Goal: Task Accomplishment & Management: Use online tool/utility

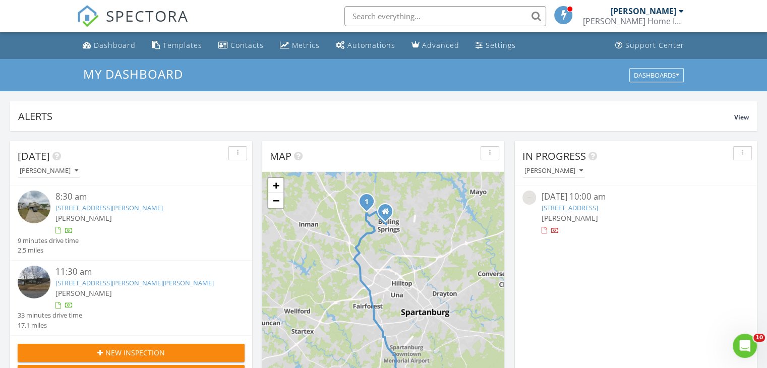
scroll to position [5, 5]
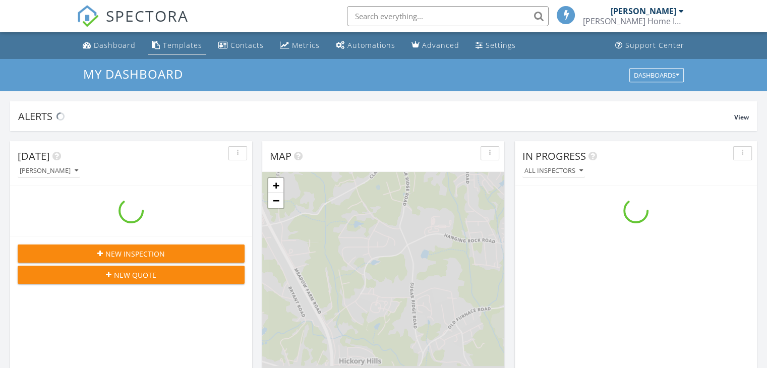
scroll to position [933, 782]
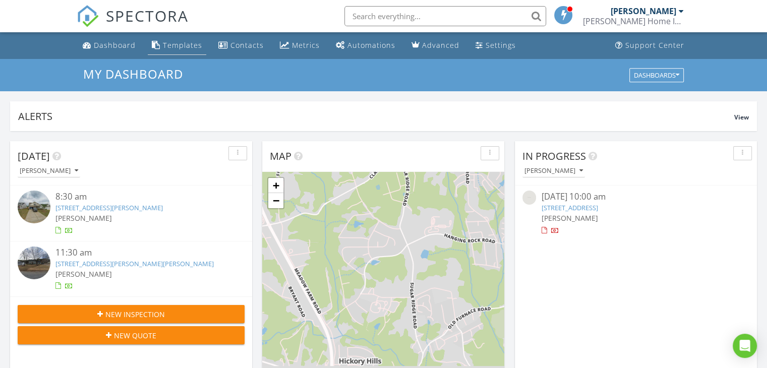
click at [189, 45] on div "Templates" at bounding box center [182, 45] width 39 height 10
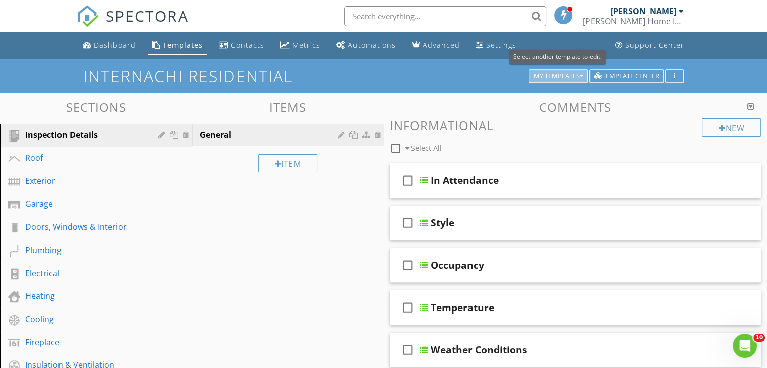
click at [550, 74] on div "My Templates" at bounding box center [558, 76] width 50 height 7
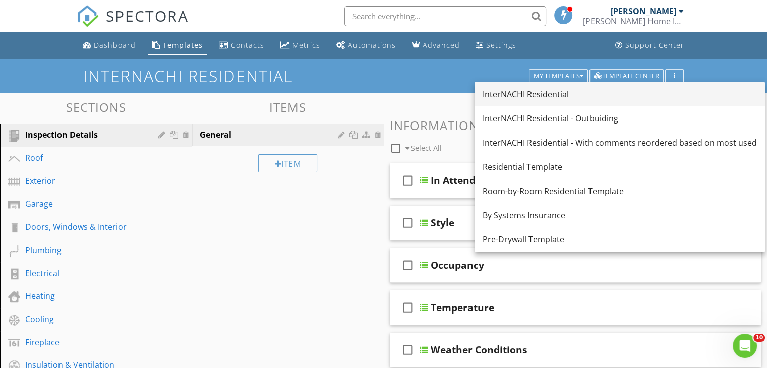
click at [549, 95] on div "InterNACHI Residential" at bounding box center [619, 94] width 274 height 12
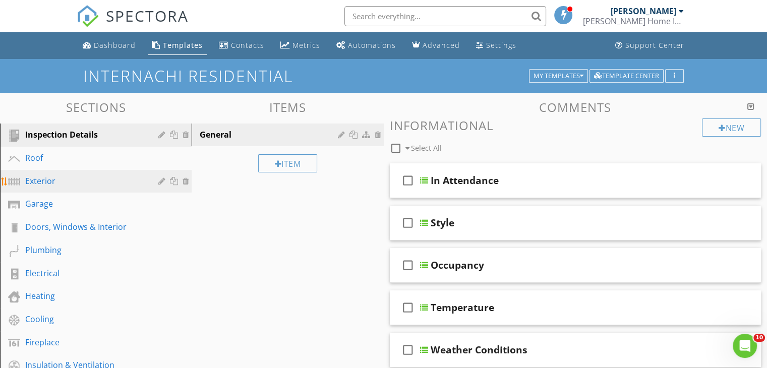
click at [66, 180] on div "Exterior" at bounding box center [84, 181] width 118 height 12
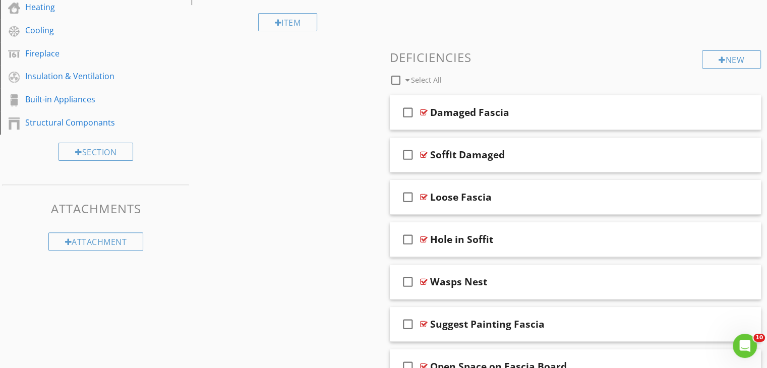
scroll to position [302, 0]
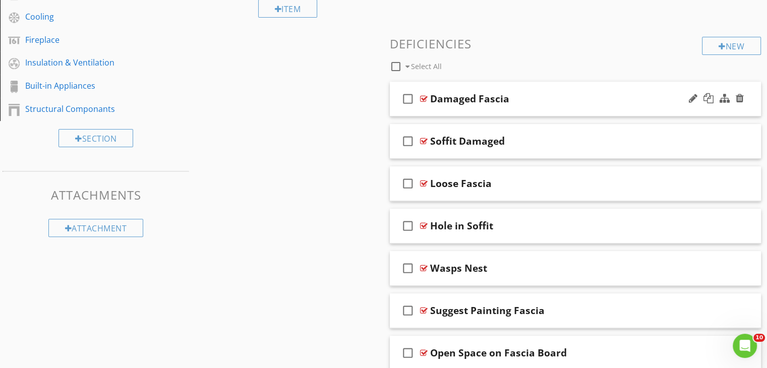
click at [597, 102] on div "Damaged Fascia" at bounding box center [561, 99] width 263 height 12
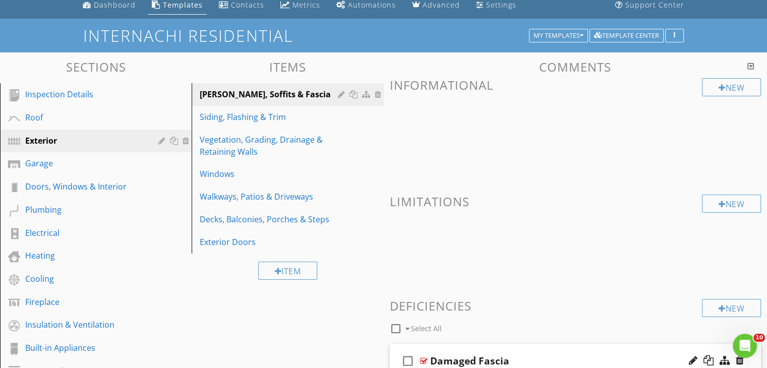
scroll to position [40, 0]
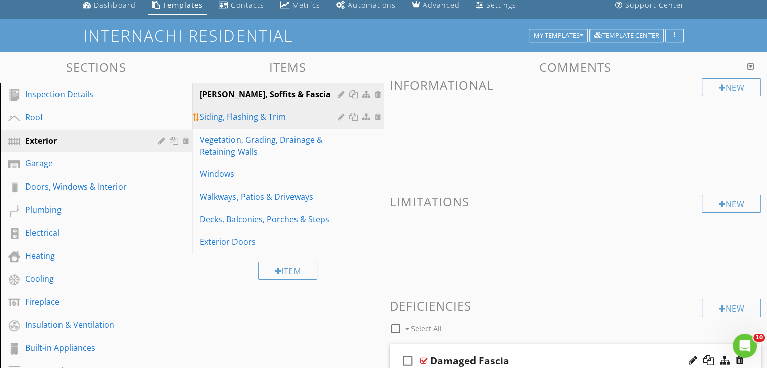
click at [262, 114] on div "Siding, Flashing & Trim" at bounding box center [270, 117] width 141 height 12
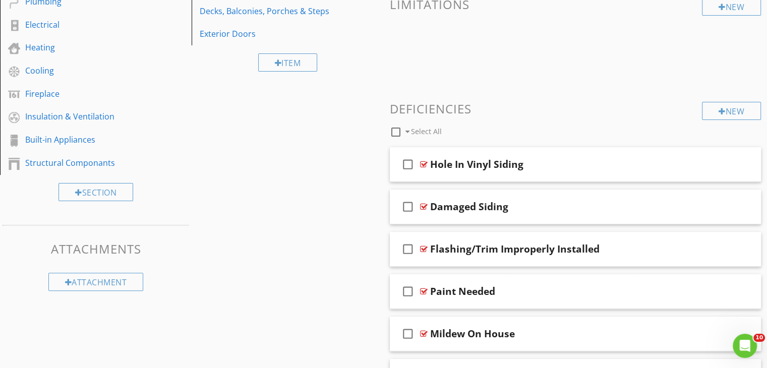
scroll to position [269, 0]
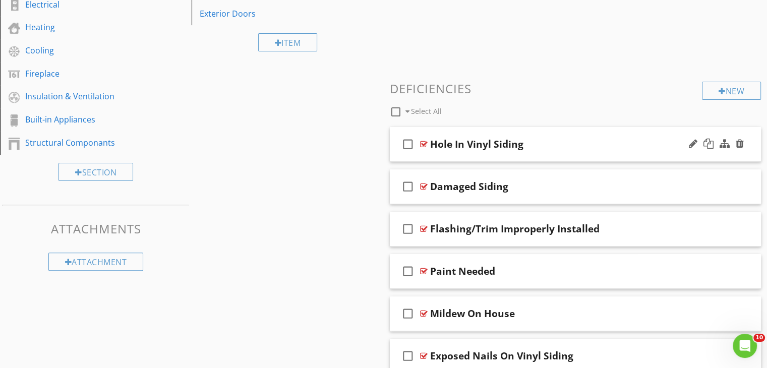
click at [621, 140] on div "Hole In Vinyl Siding" at bounding box center [561, 144] width 263 height 12
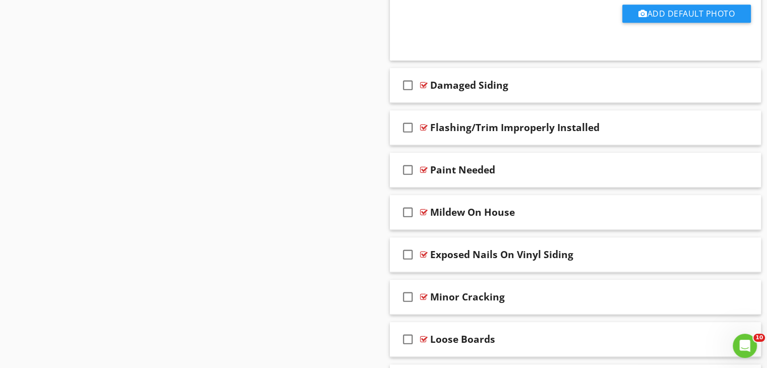
scroll to position [712, 0]
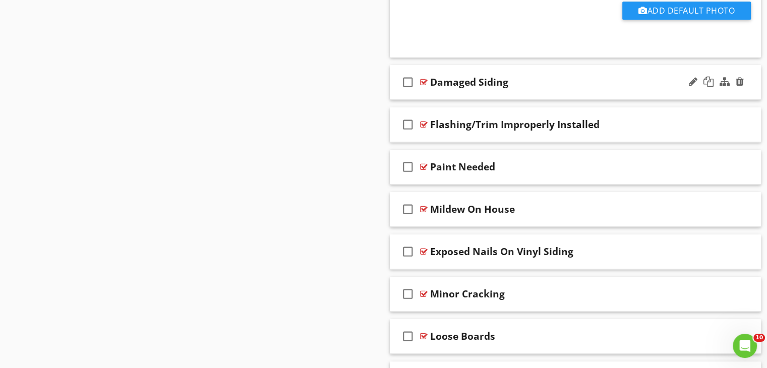
click at [640, 88] on div "check_box_outline_blank Damaged Siding" at bounding box center [576, 82] width 372 height 35
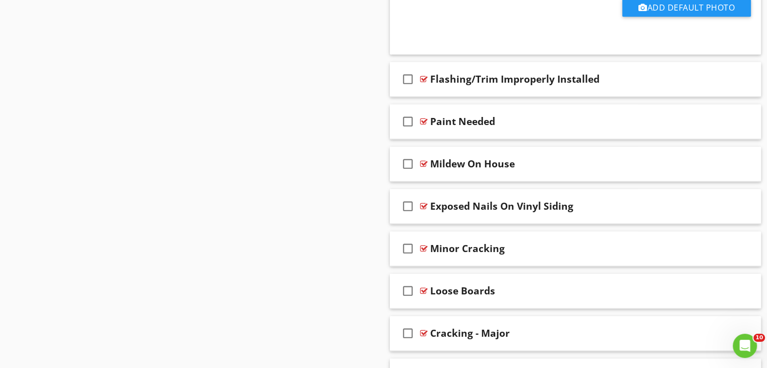
scroll to position [1116, 0]
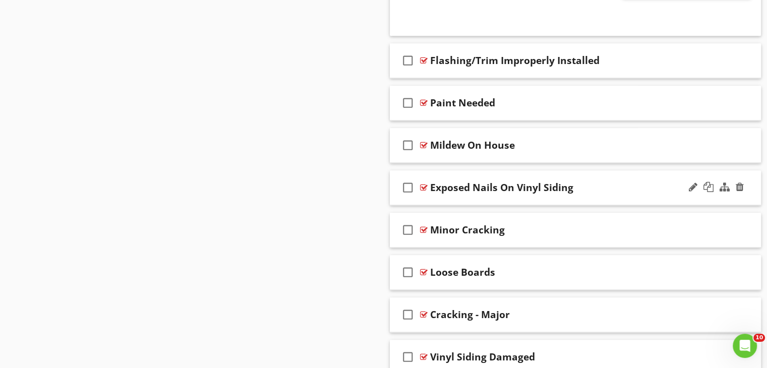
click at [614, 184] on div "Exposed Nails On Vinyl Siding" at bounding box center [561, 187] width 263 height 12
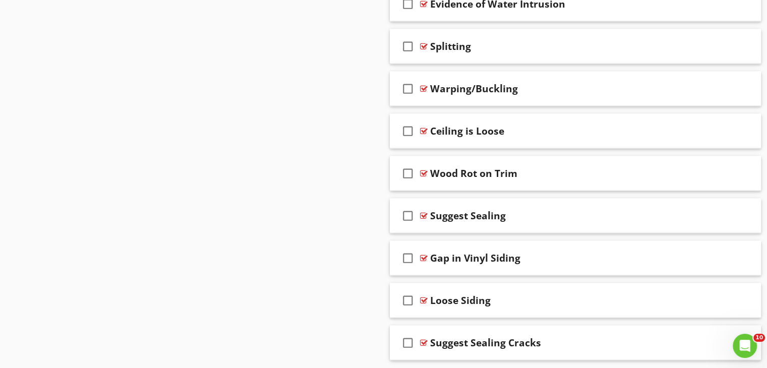
scroll to position [2008, 0]
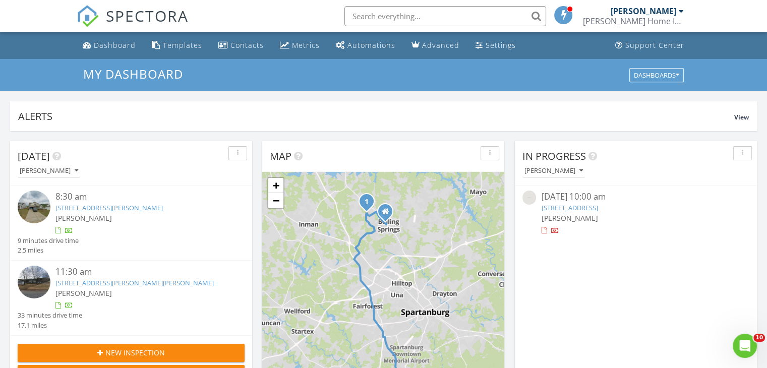
scroll to position [5, 5]
click at [444, 14] on input "text" at bounding box center [445, 16] width 202 height 20
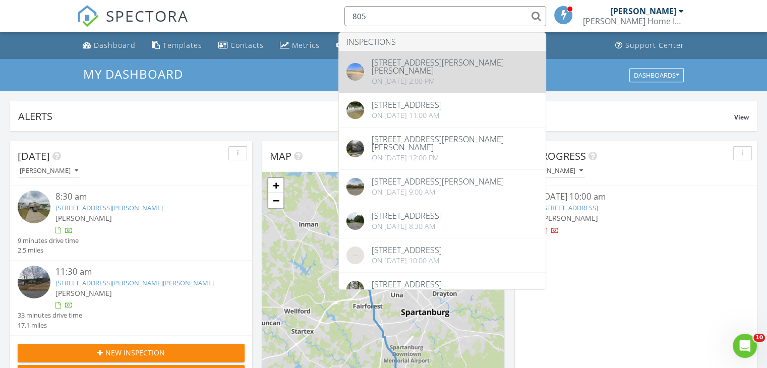
type input "805"
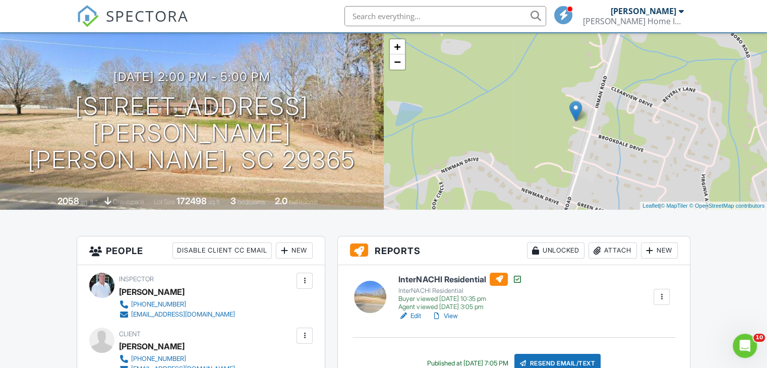
click at [454, 315] on link "View" at bounding box center [444, 316] width 26 height 10
